Goal: Task Accomplishment & Management: Manage account settings

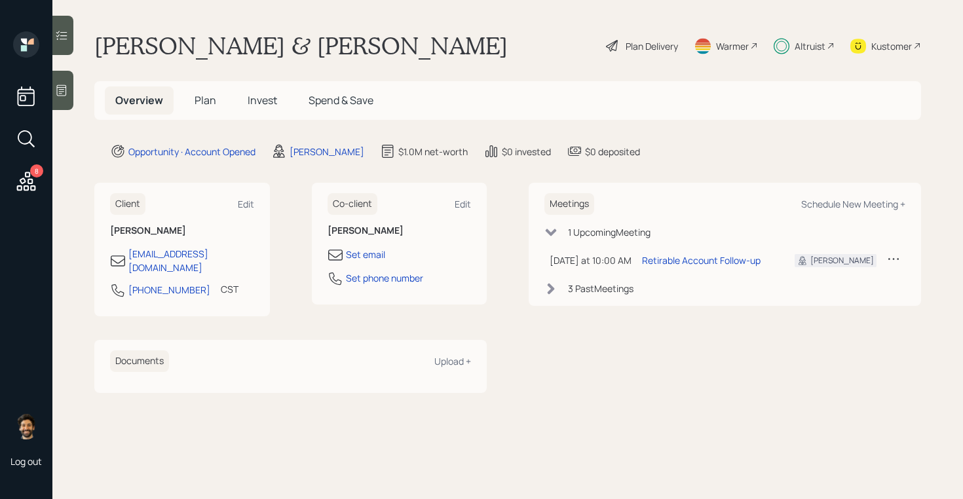
click at [257, 97] on span "Invest" at bounding box center [262, 100] width 29 height 14
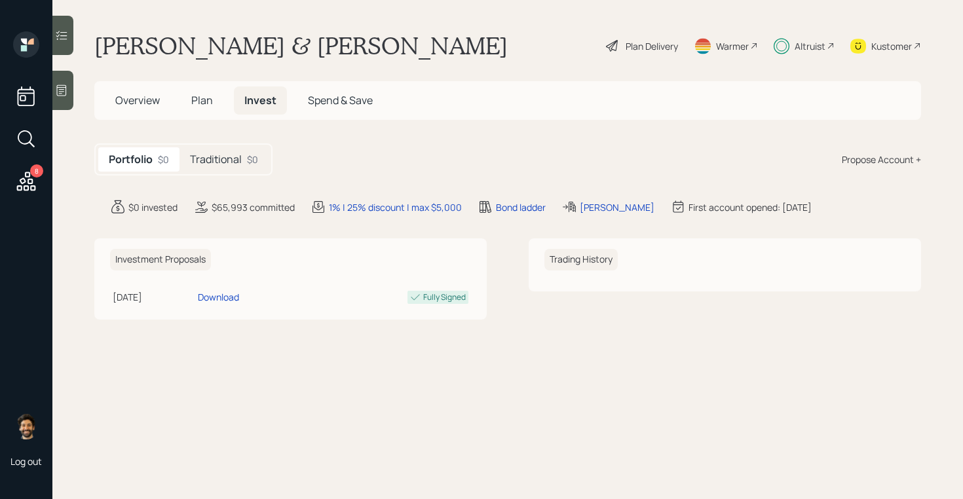
click at [204, 166] on h5 "Traditional" at bounding box center [216, 159] width 52 height 12
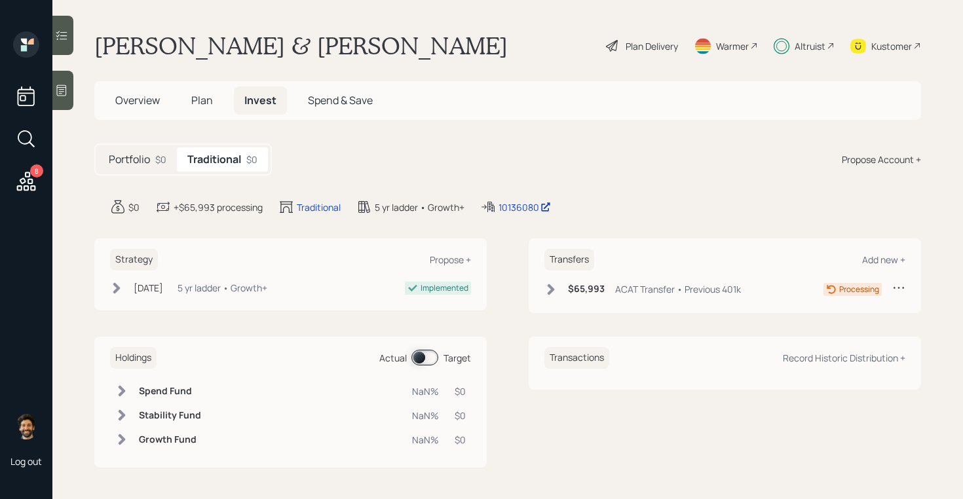
click at [136, 303] on div "Strategy Propose + Sep 3, 2025 Wednesday, September 3, 2025 12:30 PM EDT 5 yr l…" at bounding box center [290, 274] width 392 height 72
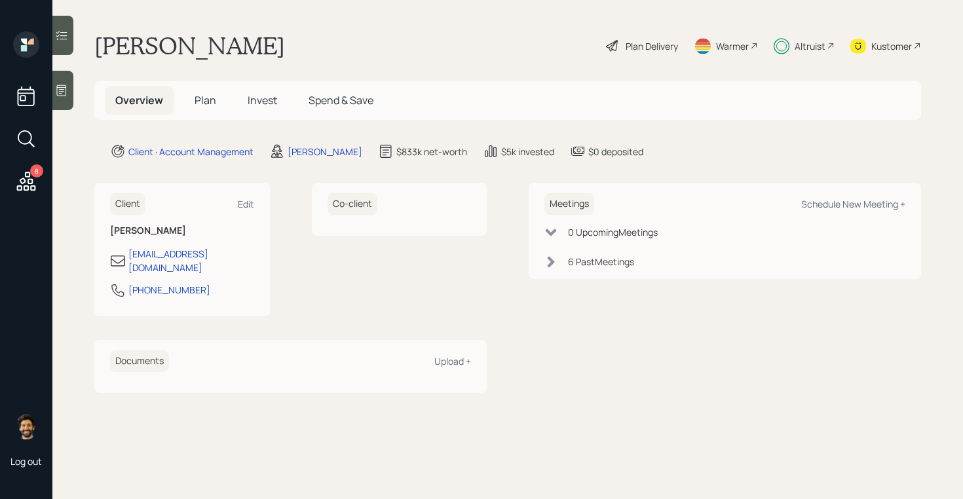
click at [808, 43] on div "Altruist" at bounding box center [810, 46] width 31 height 14
